Goal: Task Accomplishment & Management: Complete application form

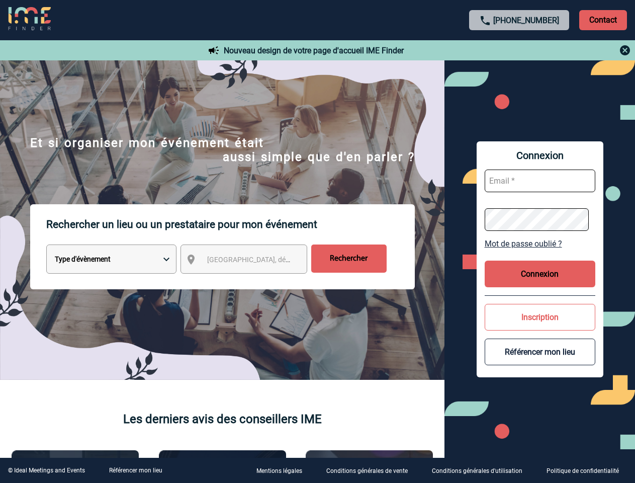
click at [317, 241] on p "Rechercher un lieu ou un prestataire pour mon événement" at bounding box center [230, 224] width 369 height 40
click at [603, 20] on p "Contact" at bounding box center [603, 20] width 48 height 20
click at [519, 50] on div at bounding box center [520, 50] width 224 height 12
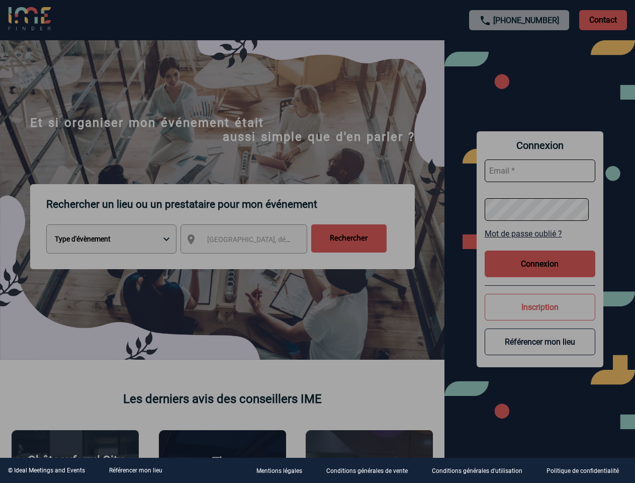
click at [253, 261] on div at bounding box center [317, 241] width 635 height 483
click at [540, 243] on div at bounding box center [317, 241] width 635 height 483
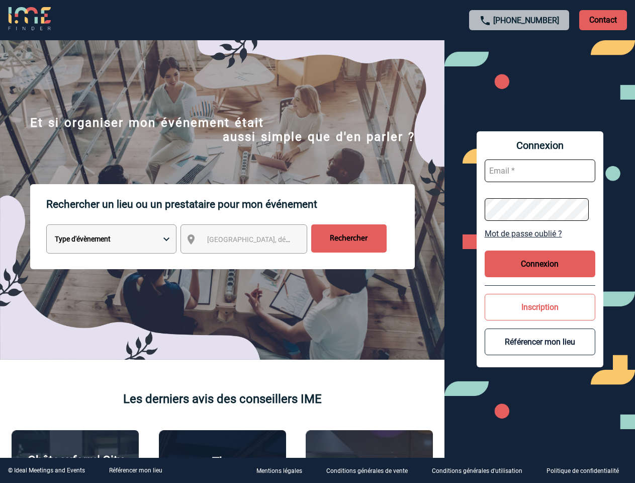
click at [540, 274] on button "Connexion" at bounding box center [540, 263] width 111 height 27
click at [540, 317] on button "Inscription" at bounding box center [540, 307] width 111 height 27
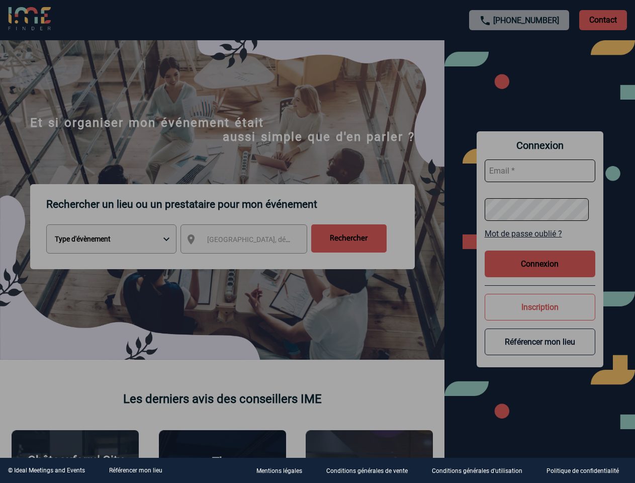
click at [540, 351] on div at bounding box center [317, 241] width 635 height 483
click at [135, 470] on link "Référencer mon lieu" at bounding box center [135, 470] width 53 height 7
